Goal: Information Seeking & Learning: Learn about a topic

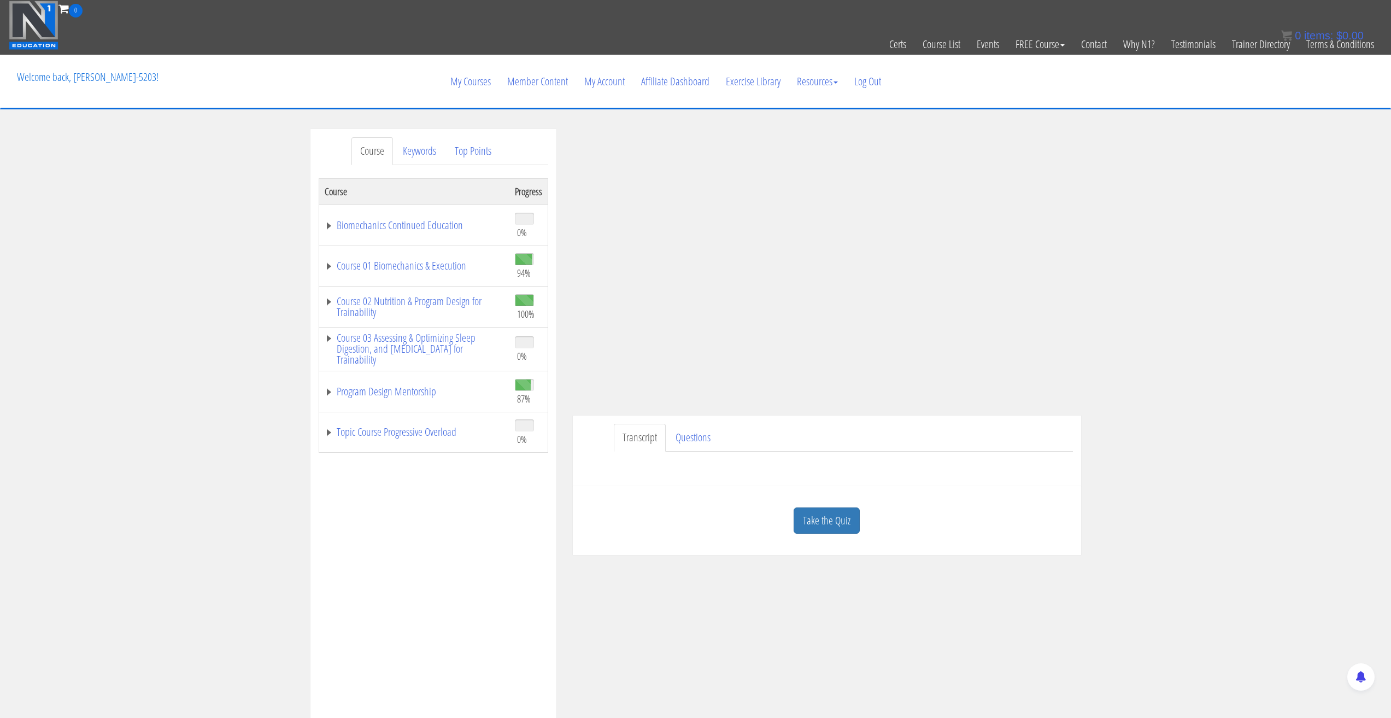
click at [1185, 259] on div "Course Keywords Top Points Course Progress Biomechanics Continued Education 0% …" at bounding box center [695, 438] width 1391 height 618
click at [1173, 266] on div "Course Keywords Top Points Course Progress Biomechanics Continued Education 0% …" at bounding box center [695, 438] width 1391 height 618
click at [326, 266] on link "Course 01 Biomechanics & Execution" at bounding box center [414, 265] width 179 height 11
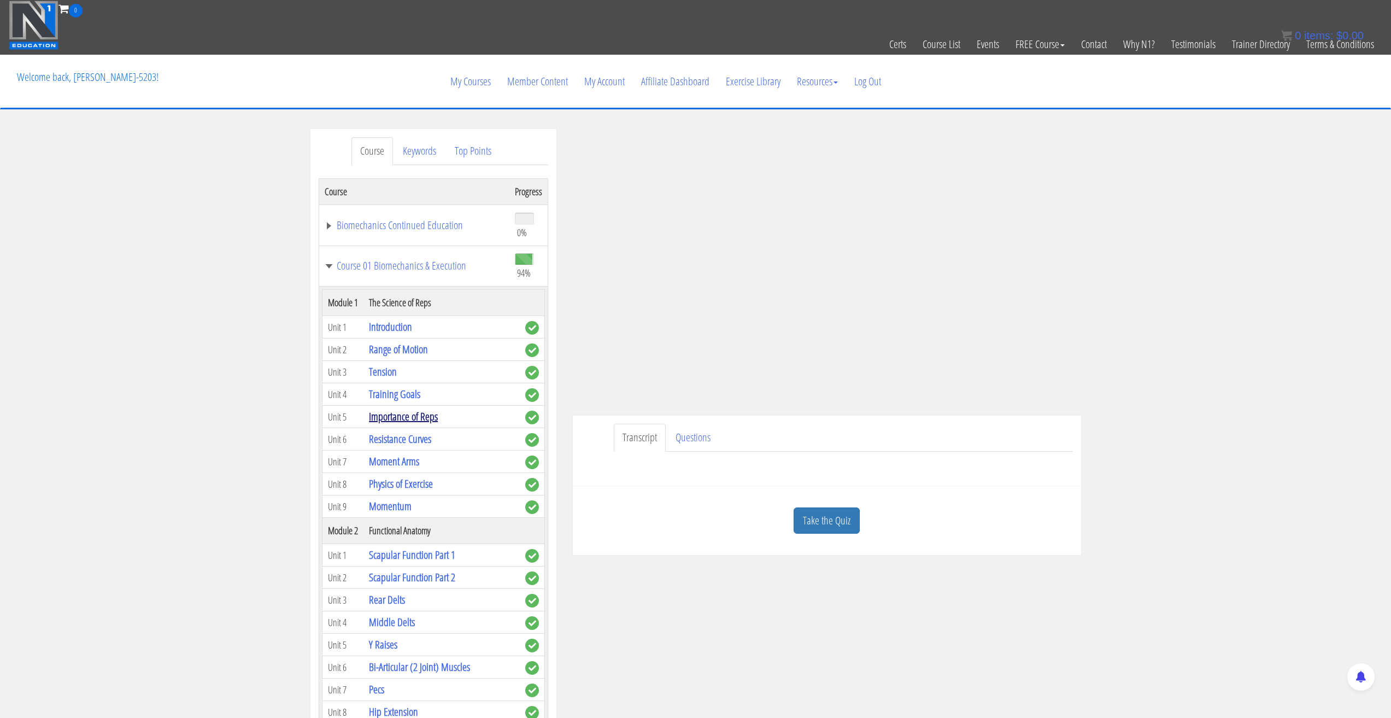
click at [400, 424] on link "Importance of Reps" at bounding box center [403, 416] width 69 height 15
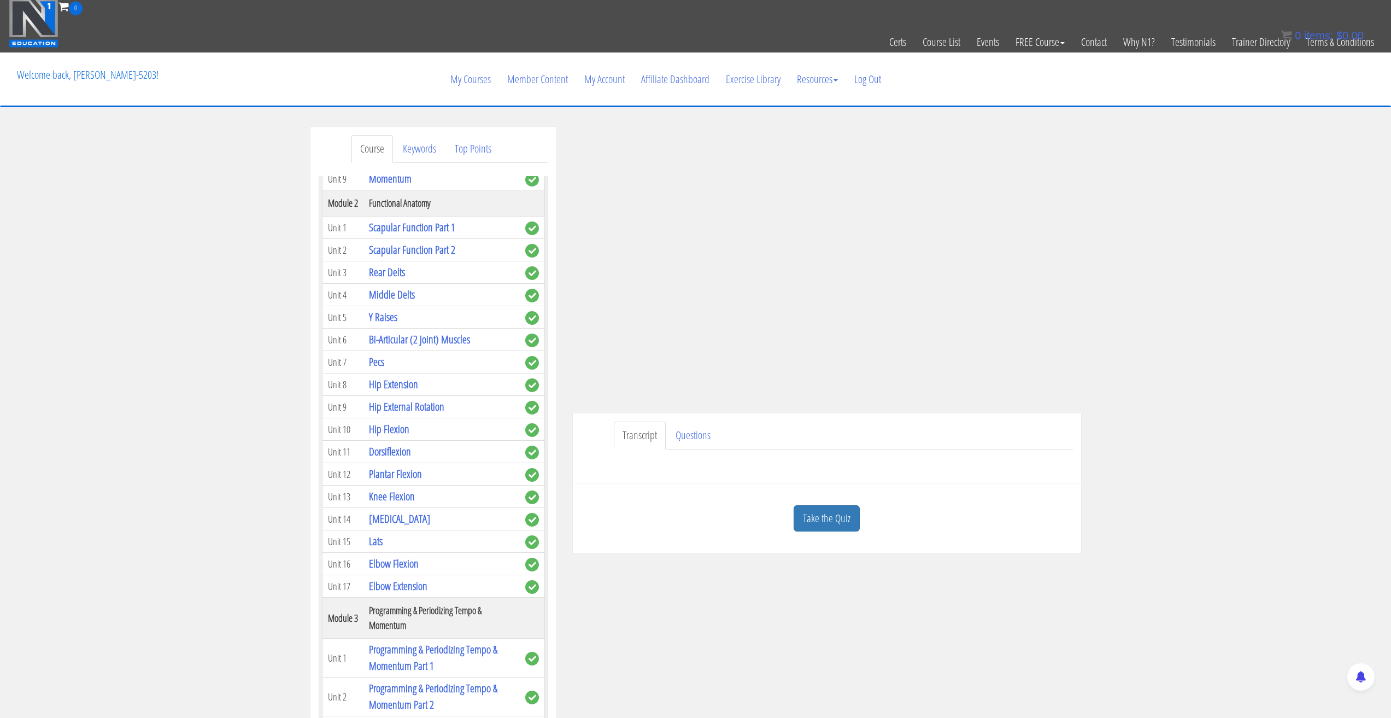
scroll to position [219, 0]
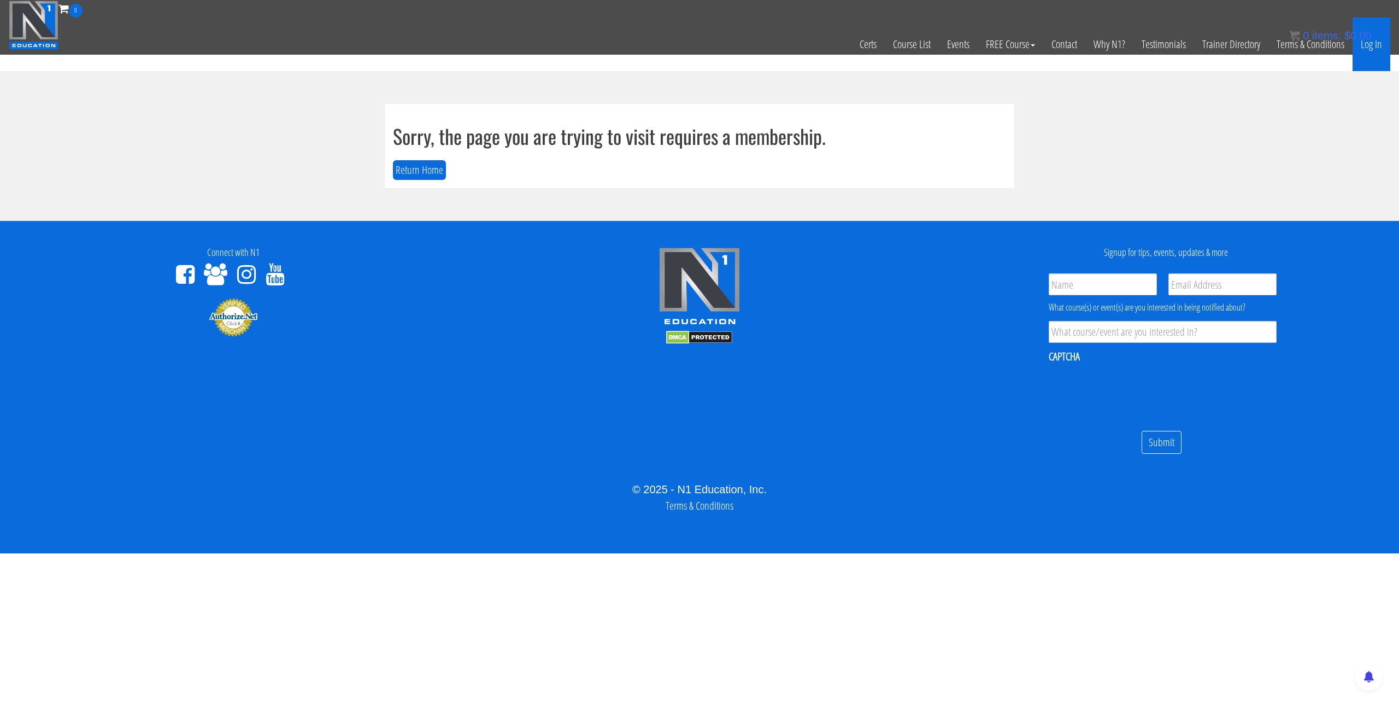
click at [1377, 50] on link "Log In" at bounding box center [1372, 44] width 38 height 54
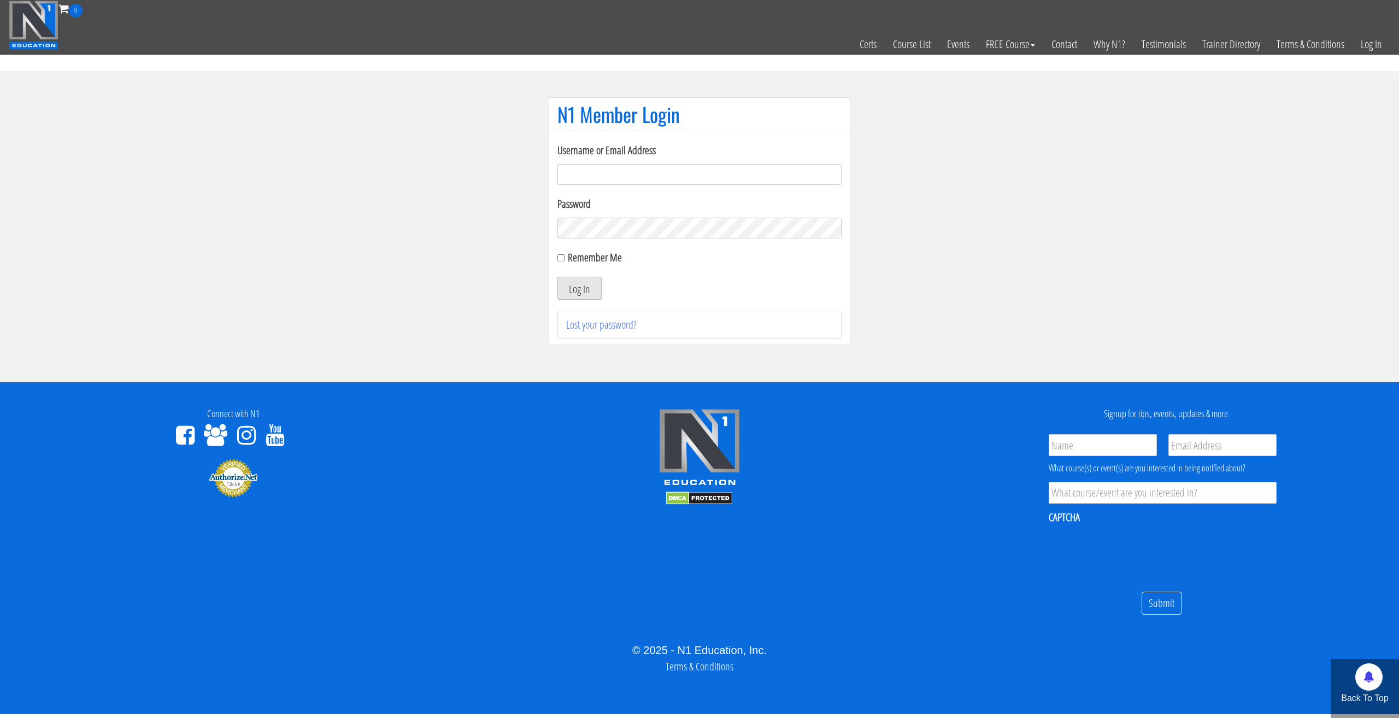
type input "[PERSON_NAME].[PERSON_NAME]-5203"
click at [583, 289] on button "Log In" at bounding box center [580, 288] width 44 height 23
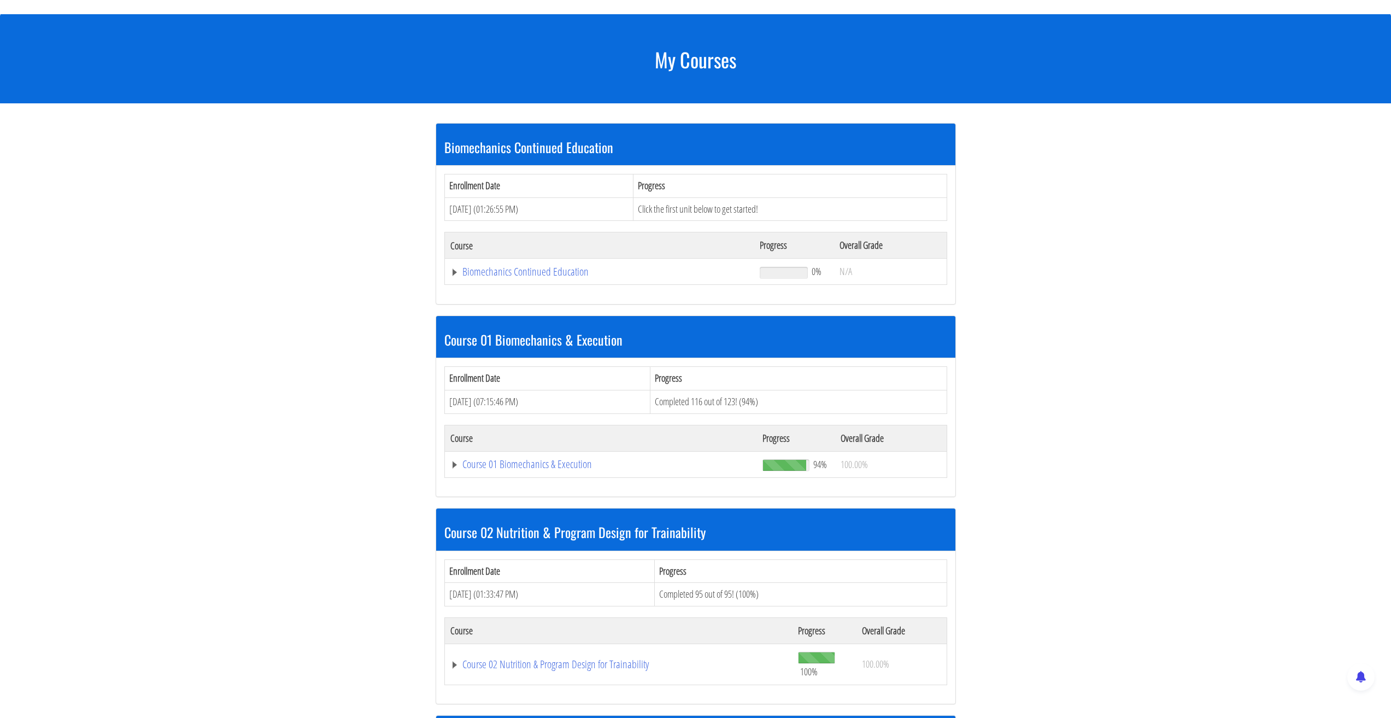
scroll to position [109, 0]
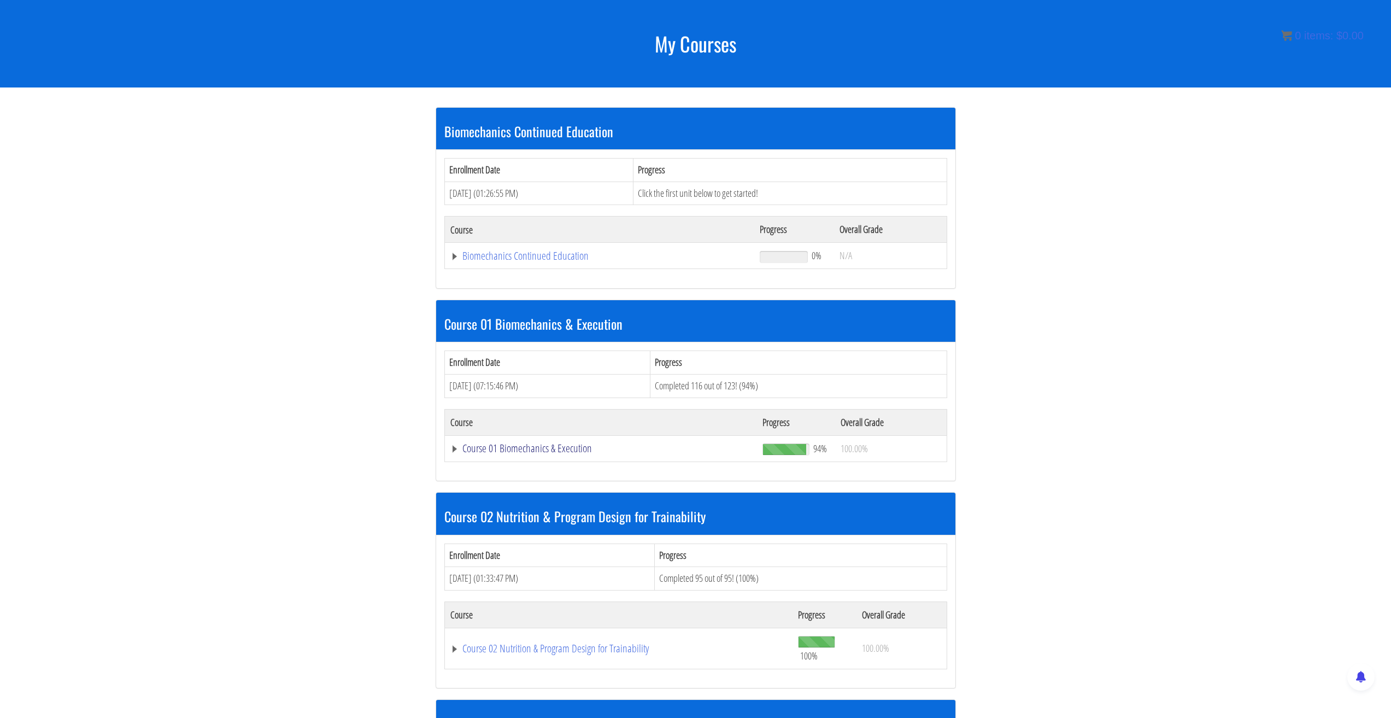
click at [455, 261] on link "Course 01 Biomechanics & Execution" at bounding box center [599, 255] width 299 height 11
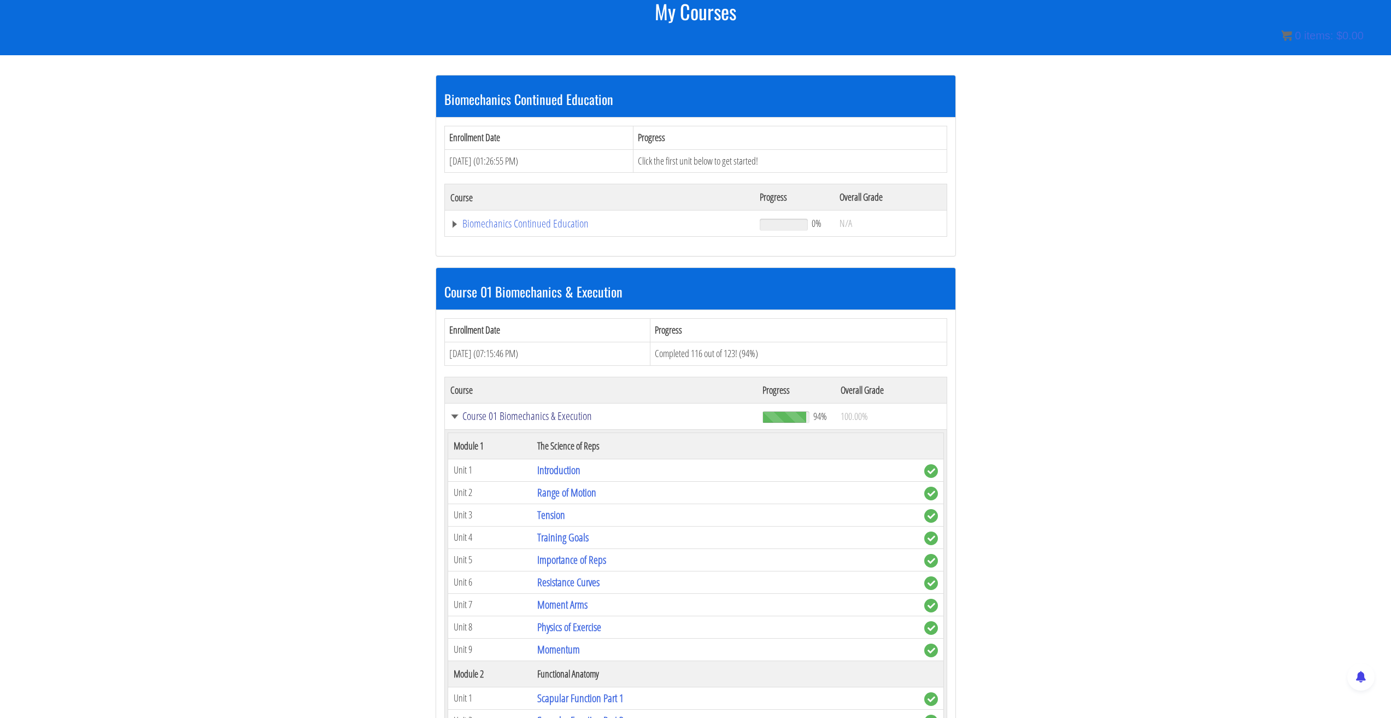
scroll to position [383, 0]
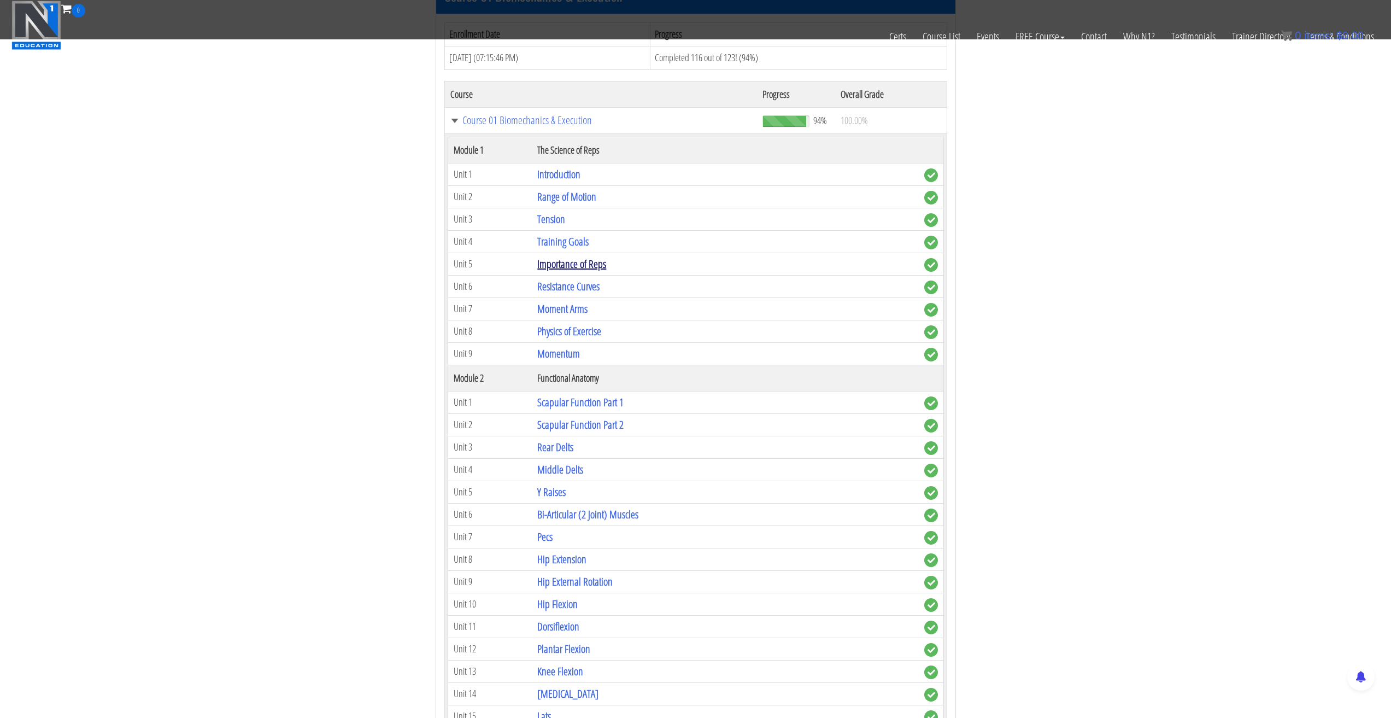
click at [584, 267] on link "Importance of Reps" at bounding box center [571, 263] width 69 height 15
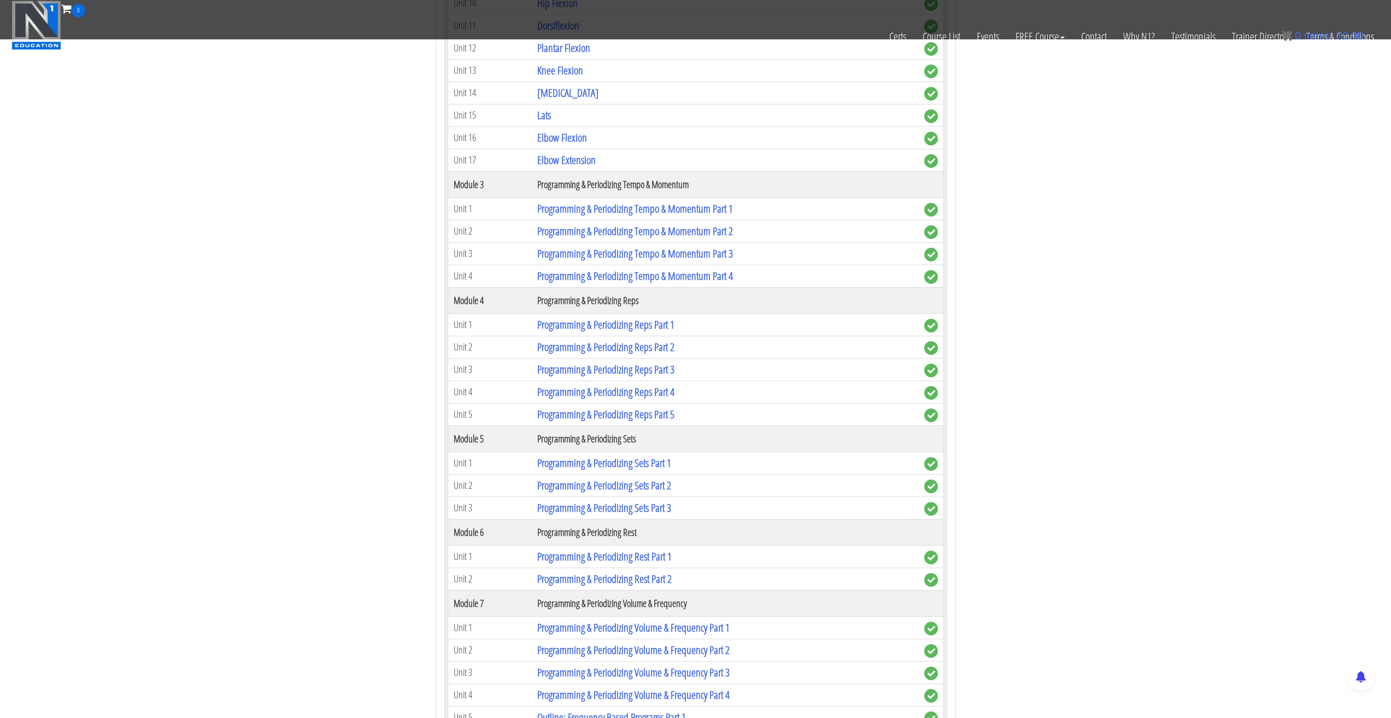
scroll to position [984, 0]
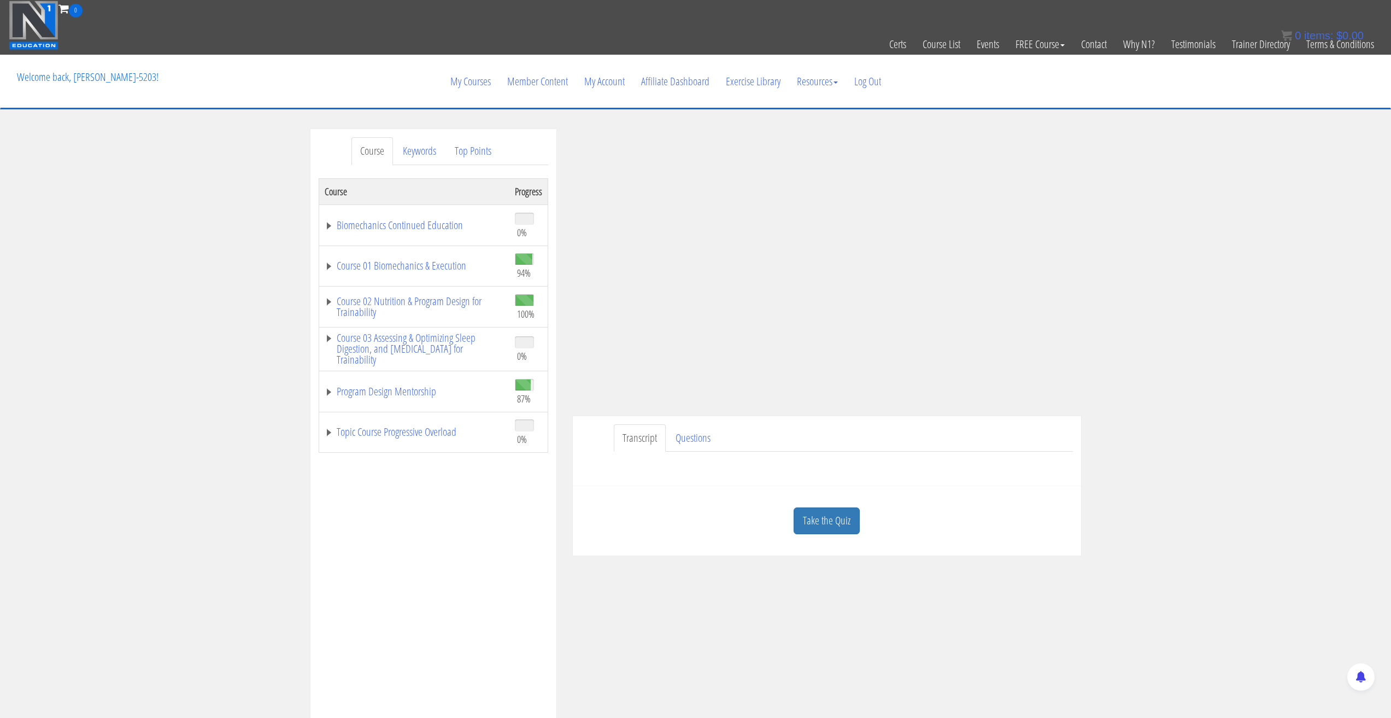
click at [1218, 390] on div "Course Keywords Top Points Course Progress Biomechanics Continued Education 0% …" at bounding box center [695, 438] width 1391 height 618
click at [1130, 248] on div "Course Keywords Top Points Course Progress Biomechanics Continued Education 0% …" at bounding box center [695, 438] width 1391 height 618
click at [1200, 279] on div "Course Keywords Top Points Course Progress Biomechanics Continued Education 0% …" at bounding box center [695, 438] width 1391 height 618
click at [1266, 257] on div "Course Keywords Top Points Course Progress Biomechanics Continued Education 0% …" at bounding box center [695, 438] width 1391 height 618
click at [1150, 249] on div "Course Keywords Top Points Course Progress Biomechanics Continued Education 0% …" at bounding box center [695, 438] width 1391 height 618
